Goal: Task Accomplishment & Management: Use online tool/utility

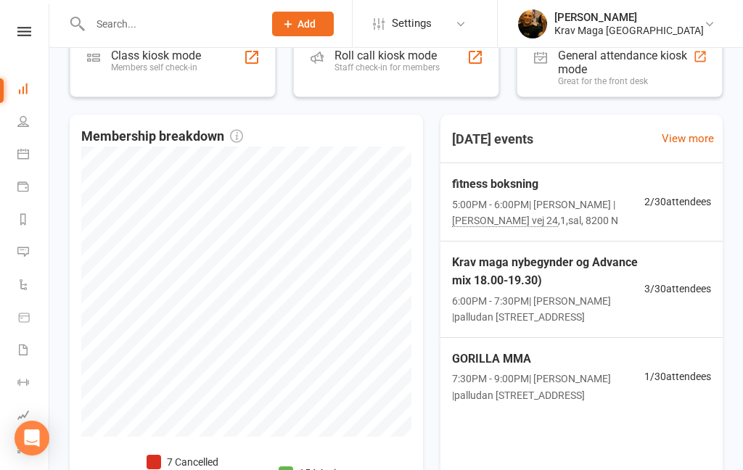
scroll to position [338, 0]
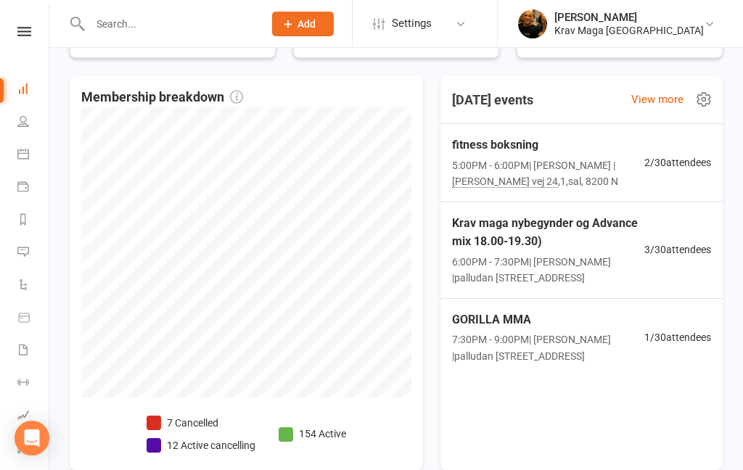
click at [584, 172] on span "5:00PM - 6:00PM | [PERSON_NAME] | palludan [STREET_ADDRESS]" at bounding box center [548, 173] width 192 height 33
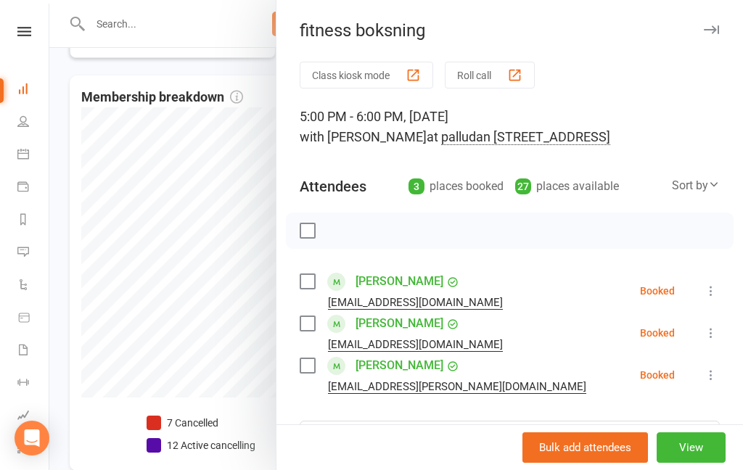
click at [65, 78] on div at bounding box center [396, 235] width 694 height 470
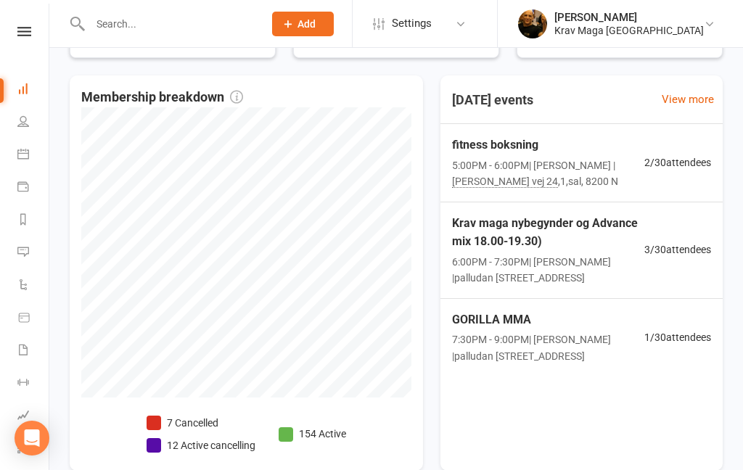
click at [644, 245] on span "Krav maga nybegynder og Advance mix 18.00-19.30)" at bounding box center [548, 232] width 192 height 37
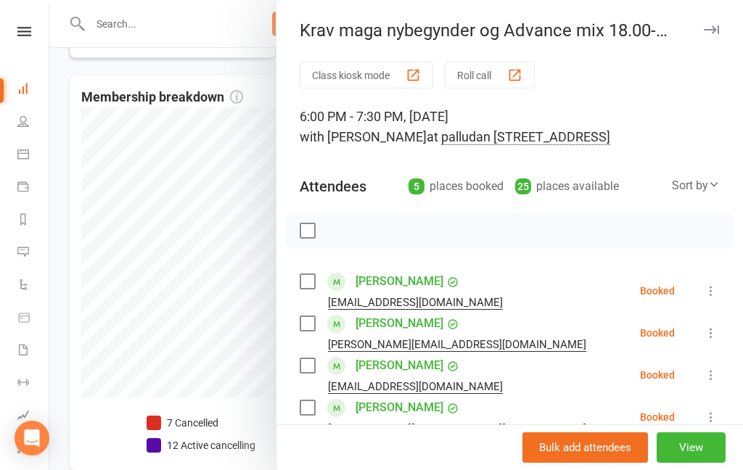
click at [61, 118] on div at bounding box center [396, 235] width 694 height 470
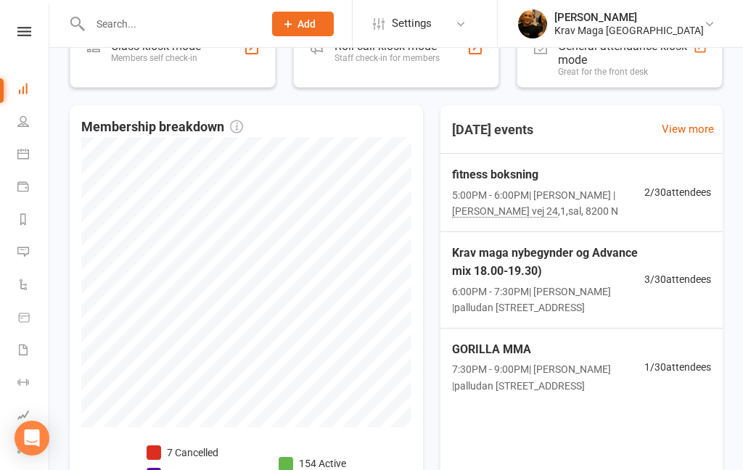
scroll to position [373, 0]
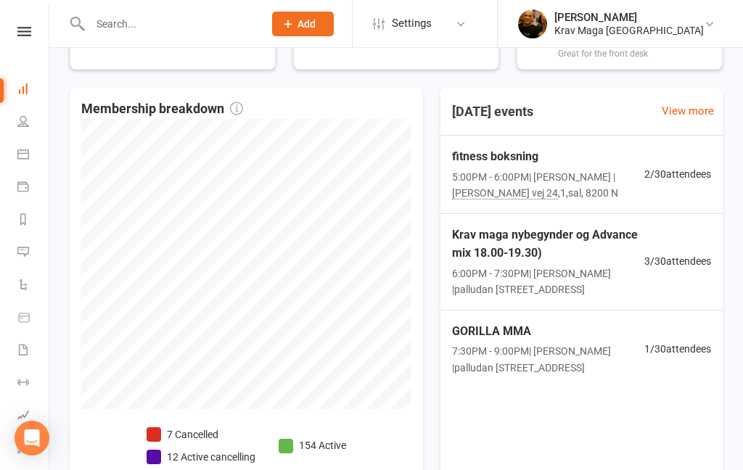
click at [37, 34] on link at bounding box center [25, 31] width 52 height 9
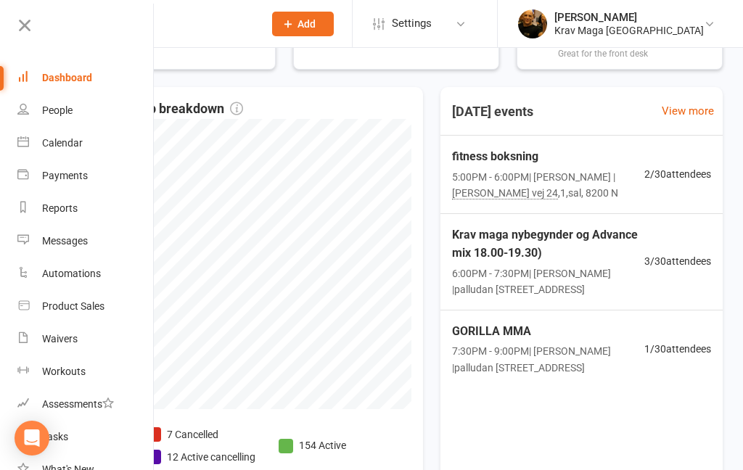
click at [59, 77] on div "Dashboard" at bounding box center [67, 78] width 50 height 12
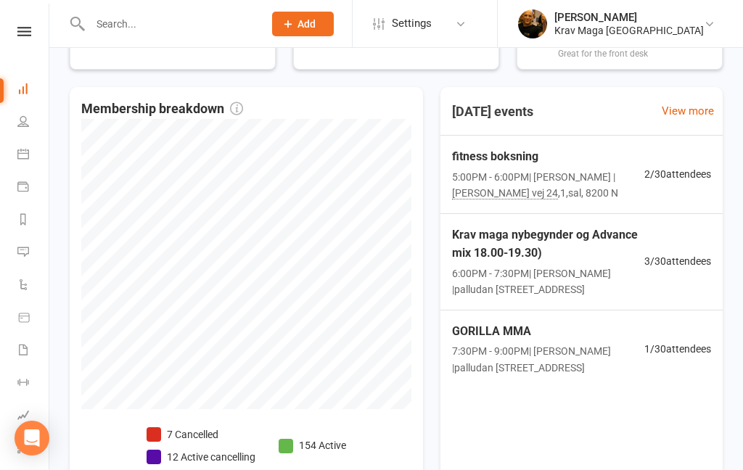
click at [21, 153] on icon at bounding box center [23, 154] width 12 height 12
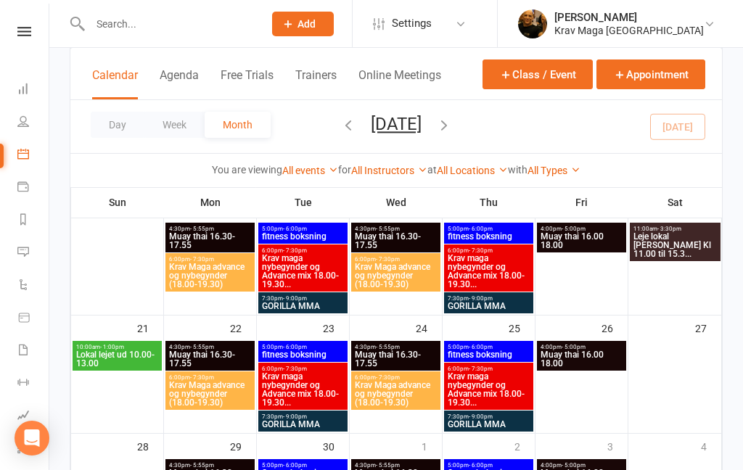
scroll to position [347, 0]
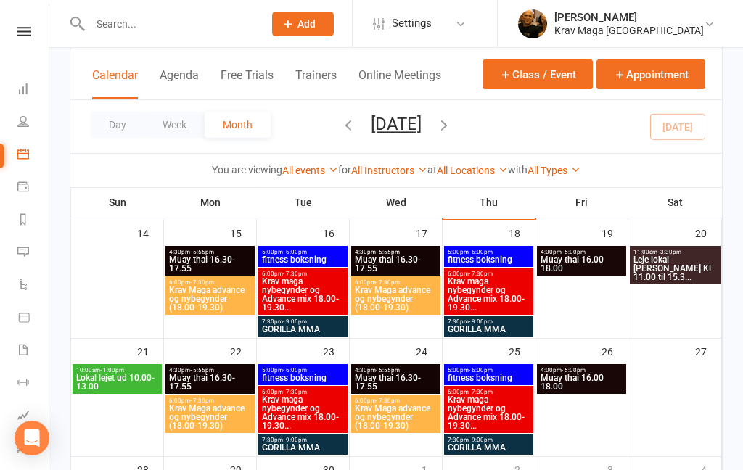
click at [548, 67] on button "Class / Event" at bounding box center [537, 74] width 110 height 30
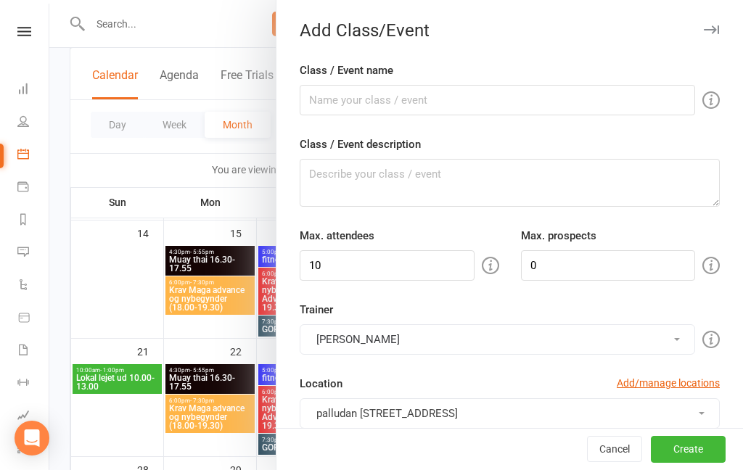
checkbox input "true"
click at [562, 93] on input "Class / Event name" at bounding box center [497, 100] width 395 height 30
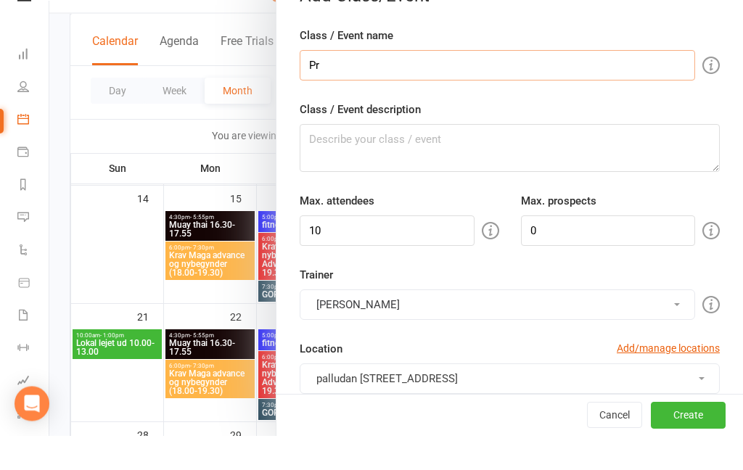
type input "P"
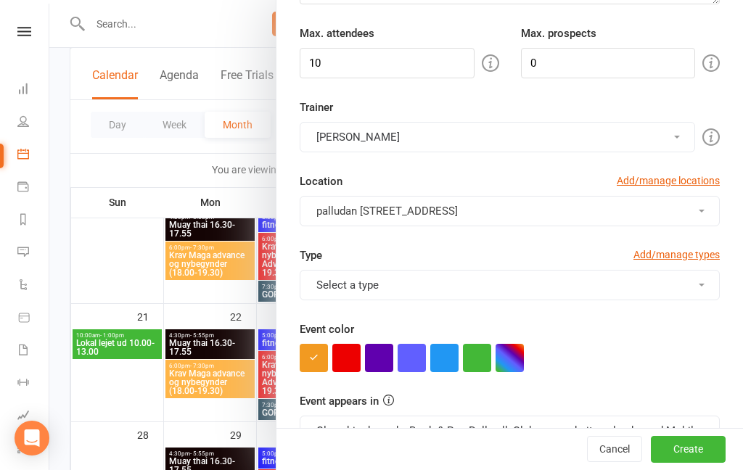
scroll to position [201, 0]
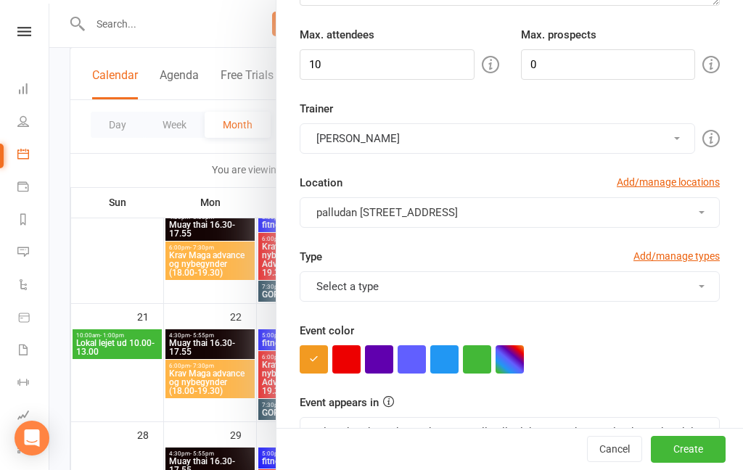
type input "Privat undervisning aras 8.30-9.30"
click at [515, 365] on button "button" at bounding box center [509, 359] width 28 height 28
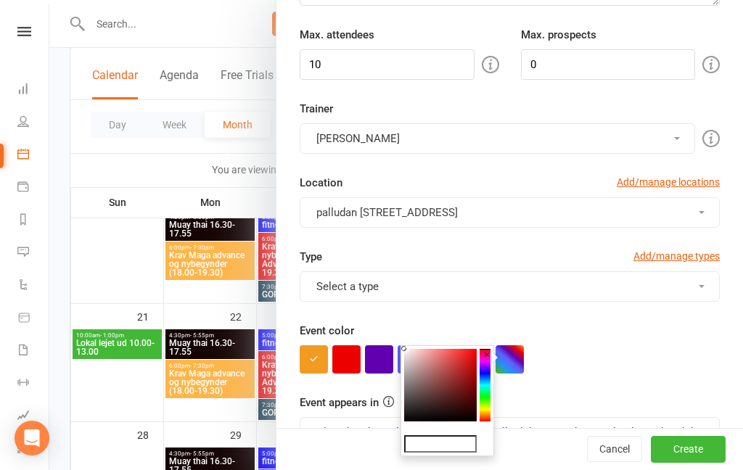
click at [485, 396] on colorpicker-hue at bounding box center [485, 385] width 11 height 73
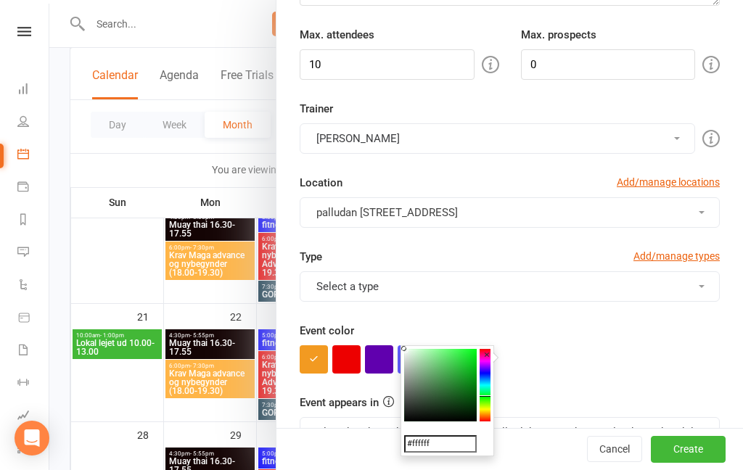
click at [456, 354] on colorpicker-saturation at bounding box center [440, 385] width 73 height 73
type input "#42ed53"
click at [588, 373] on div at bounding box center [510, 359] width 420 height 28
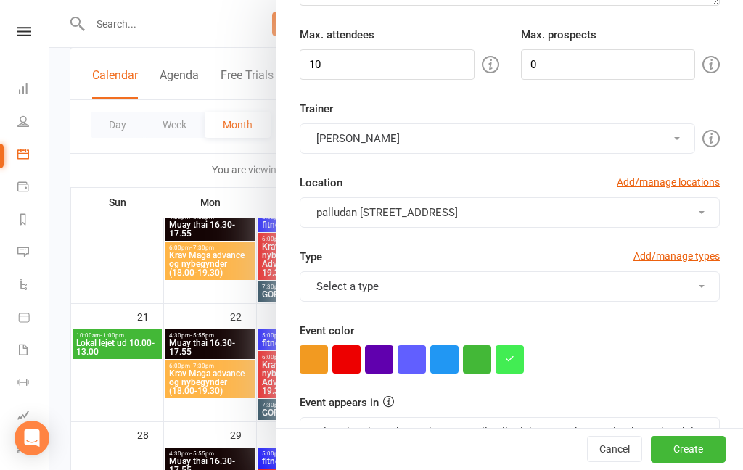
click at [697, 294] on button "Select a type" at bounding box center [510, 286] width 420 height 30
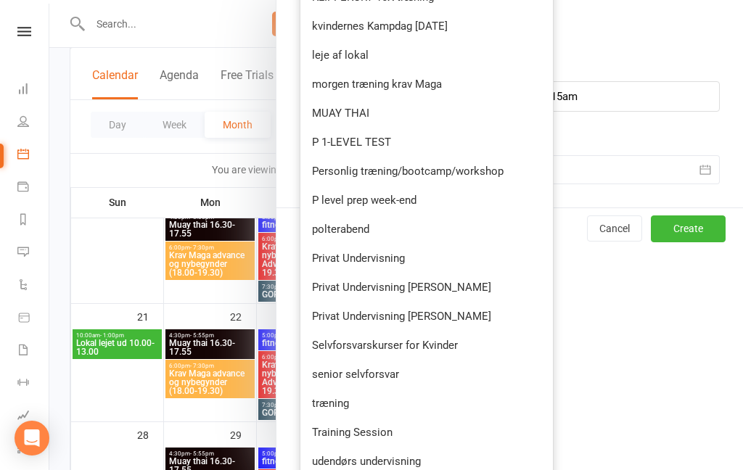
scroll to position [1135, 0]
click at [387, 268] on link "Privat Undervisning" at bounding box center [426, 257] width 252 height 29
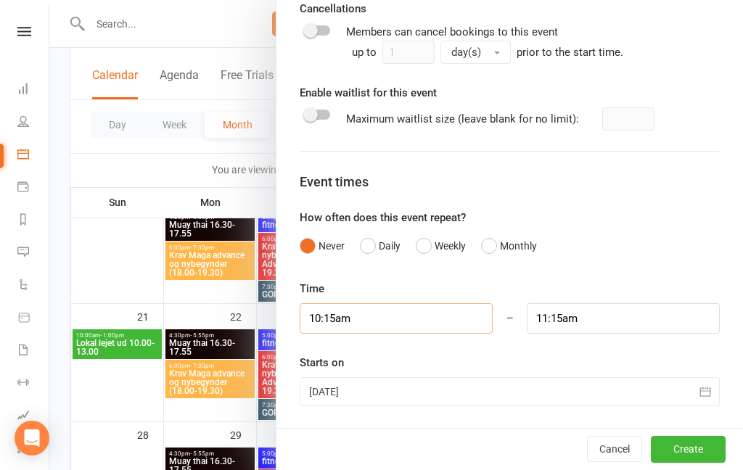
click at [374, 314] on input "10:15am" at bounding box center [396, 318] width 193 height 30
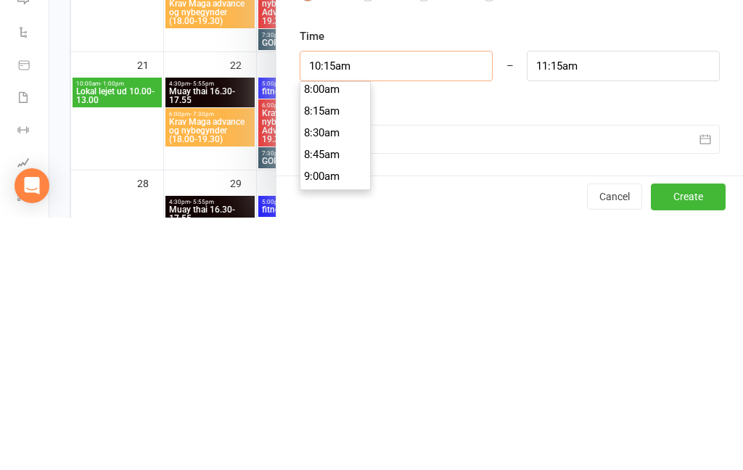
scroll to position [720, 0]
click at [324, 355] on li "8:30am" at bounding box center [335, 366] width 70 height 22
type input "8:30am"
type input "9:30am"
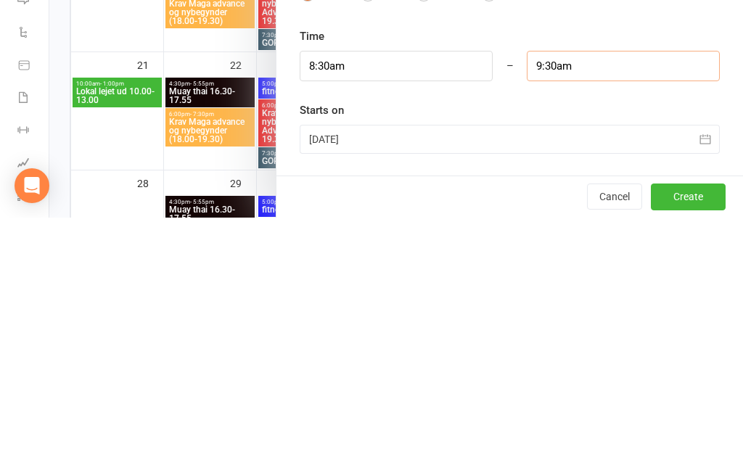
click at [581, 303] on input "9:30am" at bounding box center [623, 318] width 193 height 30
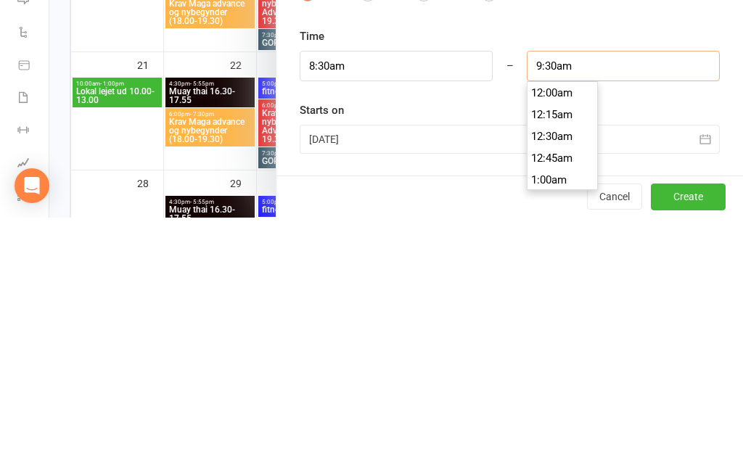
scroll to position [805, 0]
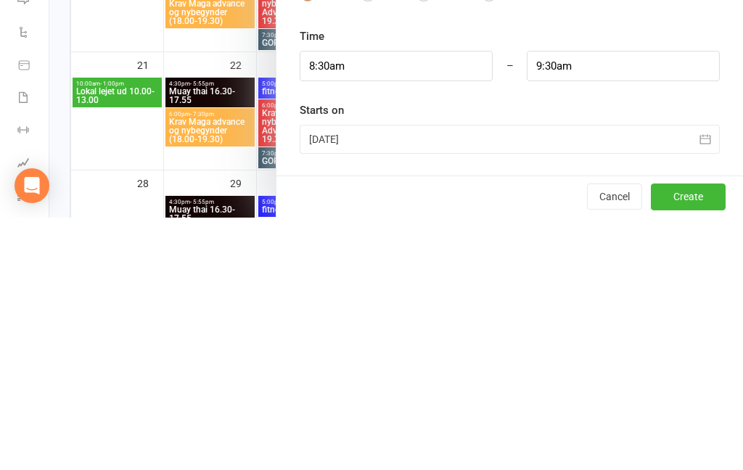
click at [505, 280] on div "Time 8:30am 12:00am 12:15am 12:30am 12:45am 1:00am 1:15am 1:30am 1:45am 2:00am …" at bounding box center [510, 343] width 420 height 126
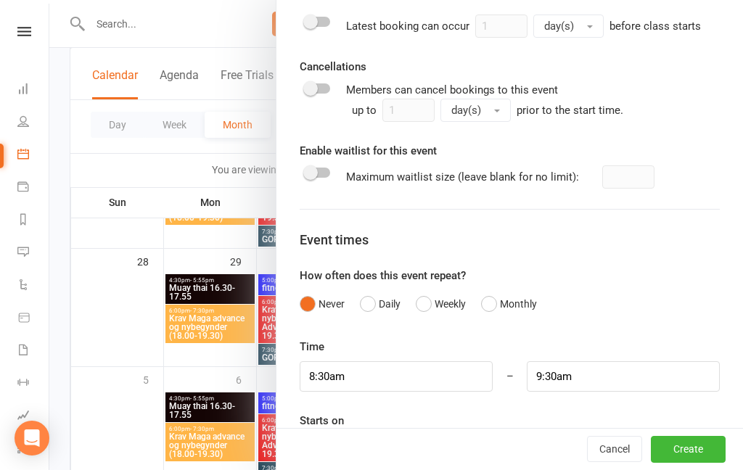
scroll to position [555, 0]
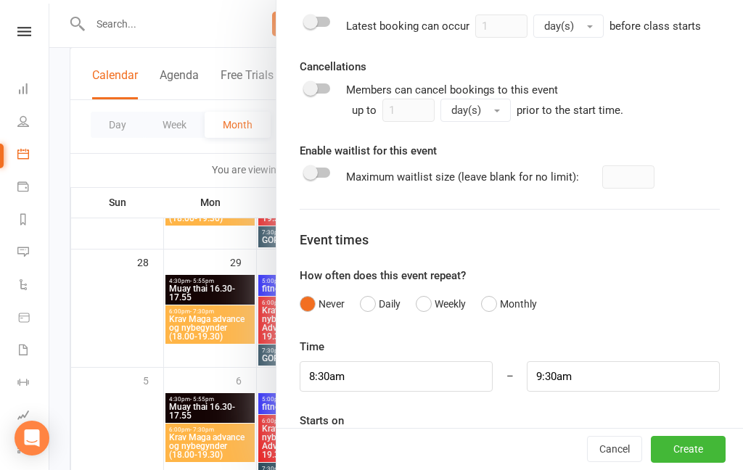
click at [708, 443] on icon "button" at bounding box center [705, 450] width 15 height 15
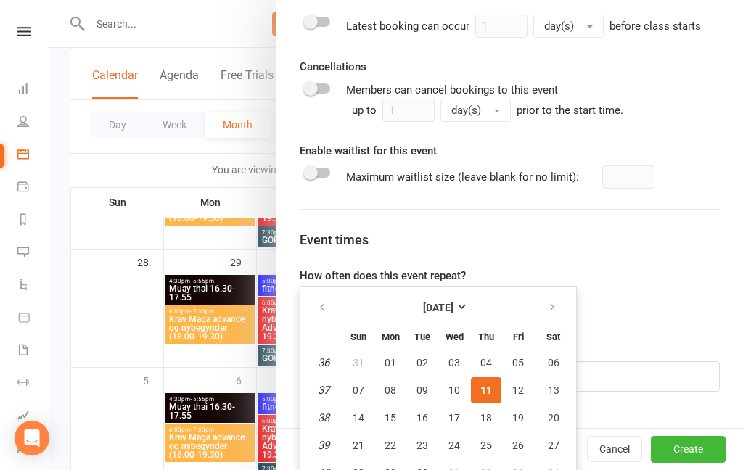
click at [559, 388] on button "13" at bounding box center [553, 390] width 37 height 26
type input "[DATE]"
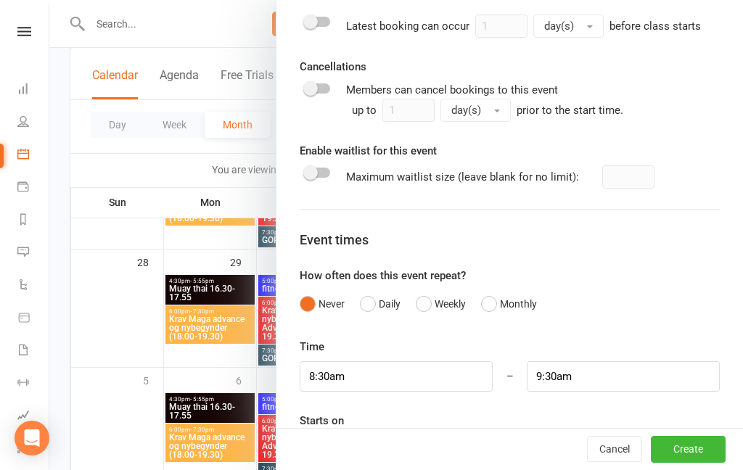
click at [686, 463] on button "Create" at bounding box center [688, 450] width 75 height 26
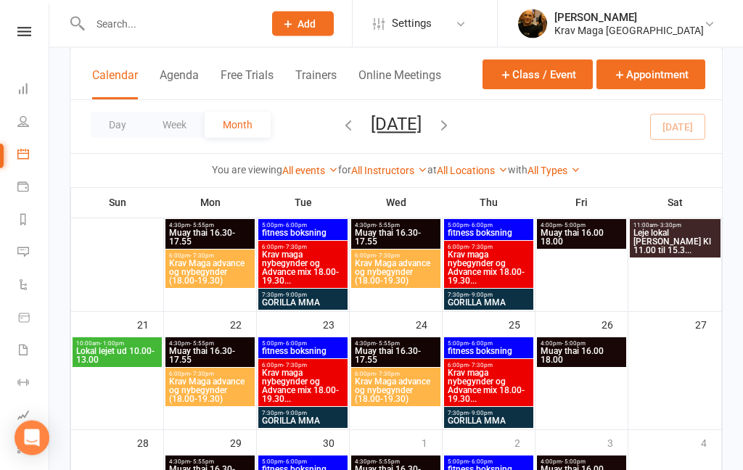
scroll to position [375, 0]
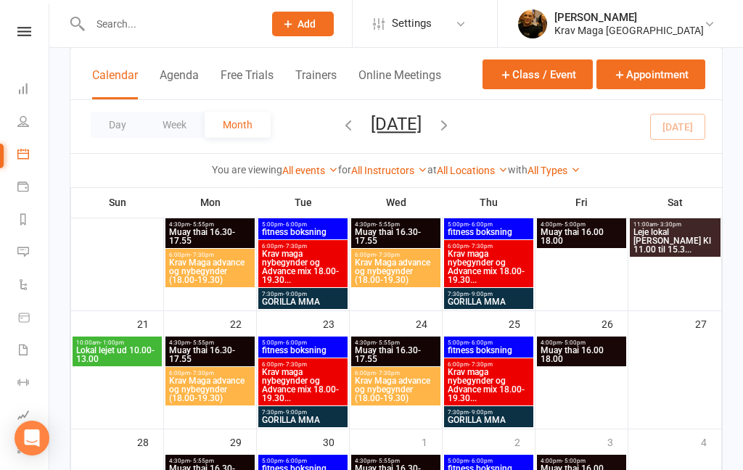
click at [59, 415] on div "Class kiosk mode Member self check-in Roll call kiosk mode Staff check-in for m…" at bounding box center [396, 180] width 694 height 1014
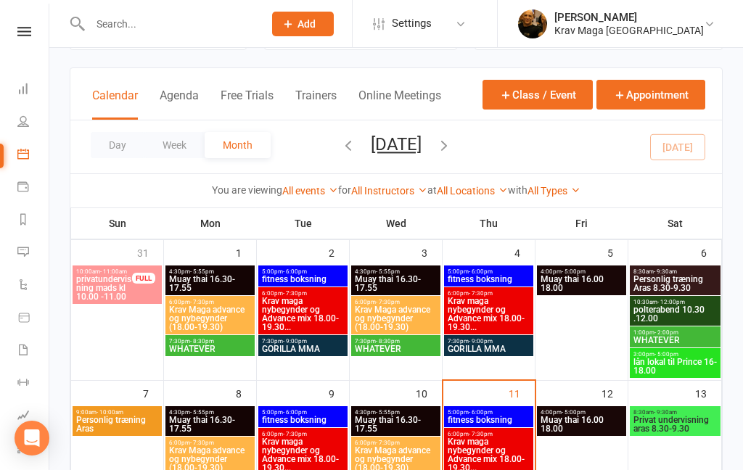
scroll to position [0, 0]
